Goal: Information Seeking & Learning: Find specific fact

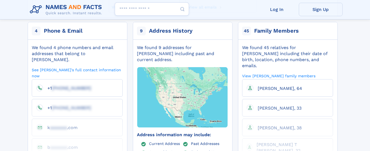
scroll to position [137, 0]
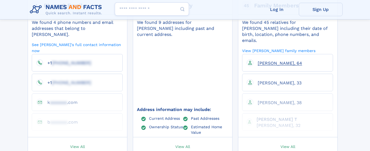
click at [282, 60] on span "[PERSON_NAME], 64" at bounding box center [280, 62] width 44 height 5
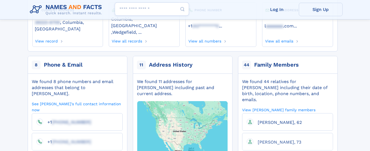
scroll to position [27, 0]
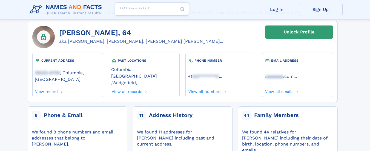
drag, startPoint x: 59, startPoint y: 31, endPoint x: 131, endPoint y: 31, distance: 72.0
click at [131, 31] on h1 "[PERSON_NAME], 64" at bounding box center [141, 33] width 164 height 8
click at [102, 32] on h1 "[PERSON_NAME], 64" at bounding box center [141, 33] width 164 height 8
drag, startPoint x: 102, startPoint y: 32, endPoint x: 60, endPoint y: 31, distance: 42.2
click at [60, 31] on h1 "[PERSON_NAME], 64" at bounding box center [141, 33] width 164 height 8
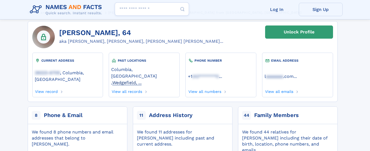
click at [141, 79] on link "Wedgefield, ..." at bounding box center [126, 82] width 29 height 6
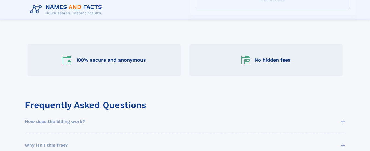
scroll to position [219, 0]
